Goal: Check status: Check status

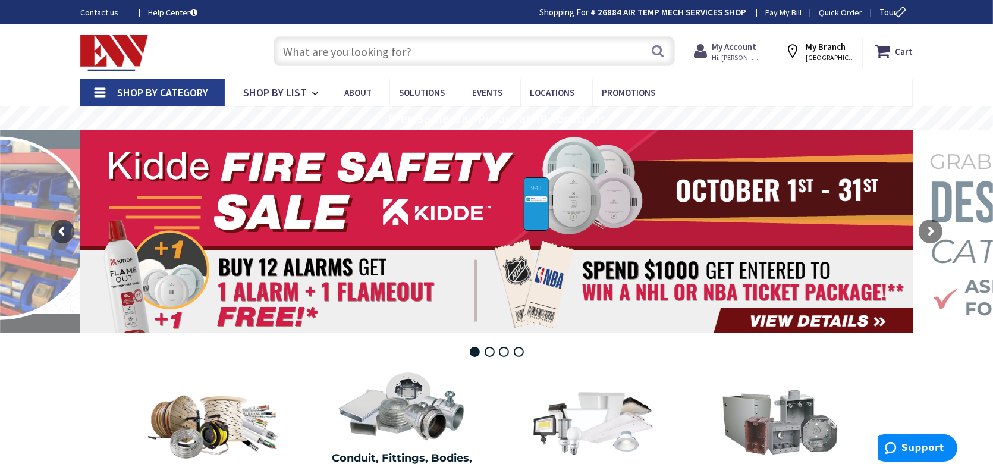
click at [736, 49] on strong "My Account" at bounding box center [734, 46] width 45 height 11
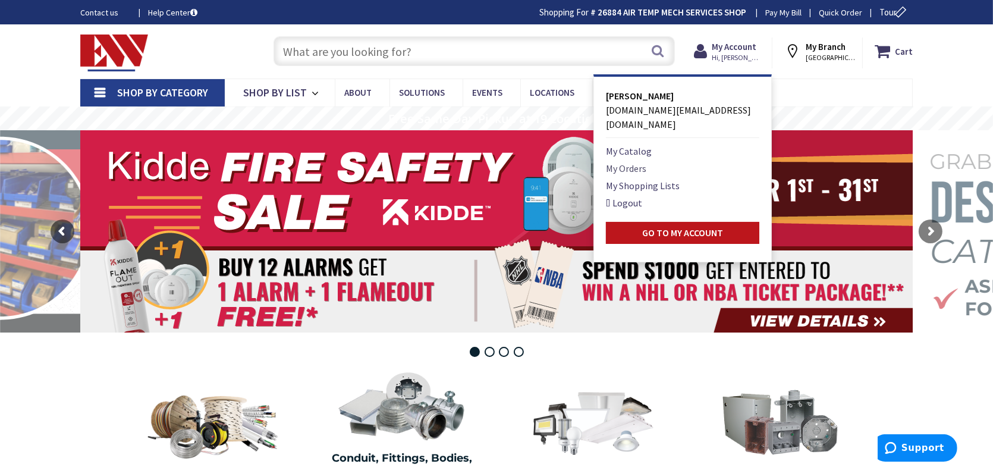
click at [635, 161] on link "My Orders" at bounding box center [626, 168] width 40 height 14
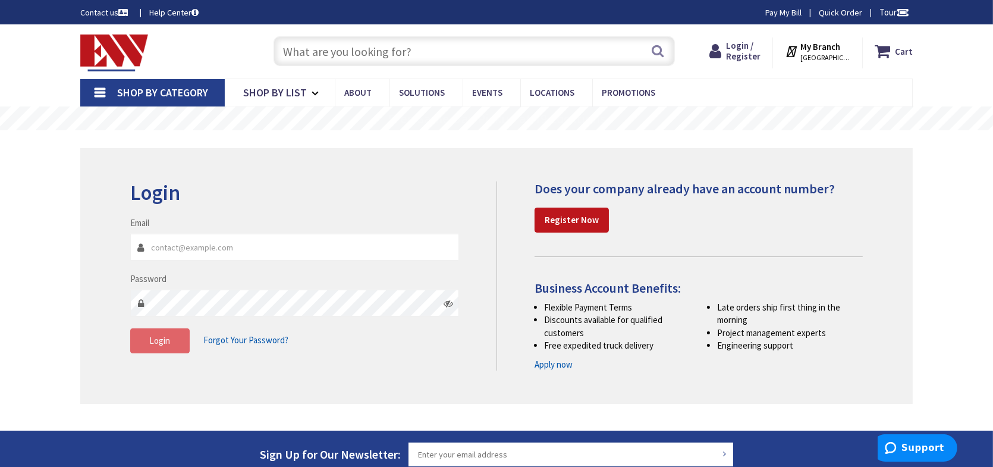
type input "[DOMAIN_NAME][EMAIL_ADDRESS][DOMAIN_NAME]"
click at [157, 340] on span "Login" at bounding box center [160, 340] width 21 height 11
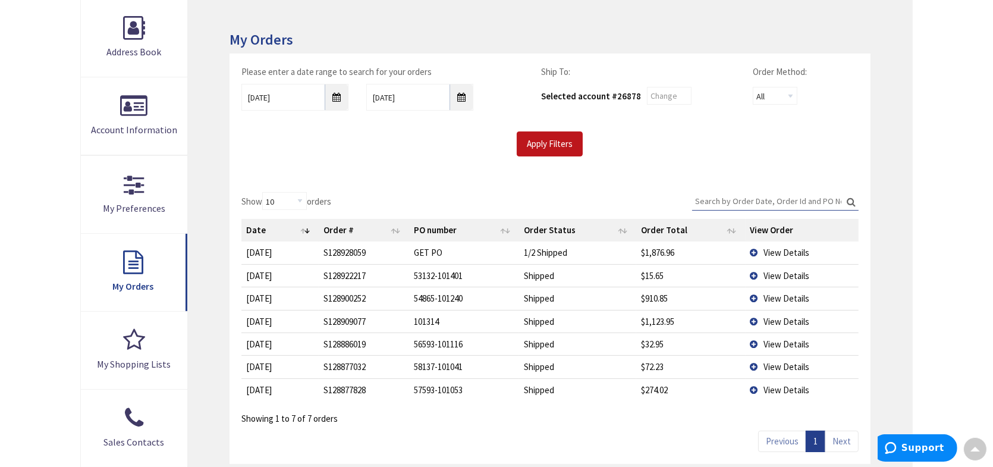
scroll to position [180, 0]
click at [780, 250] on span "View Details" at bounding box center [787, 251] width 46 height 11
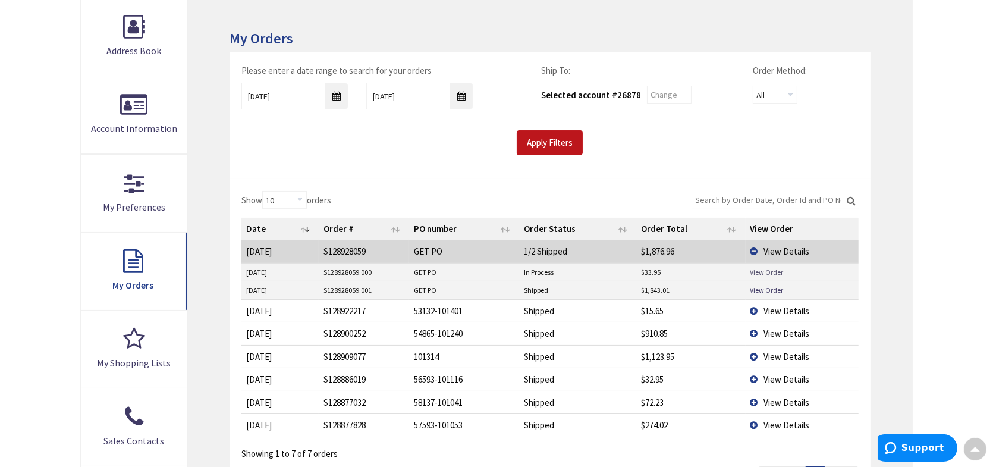
click at [764, 272] on link "View Order" at bounding box center [767, 272] width 33 height 10
